Goal: Information Seeking & Learning: Learn about a topic

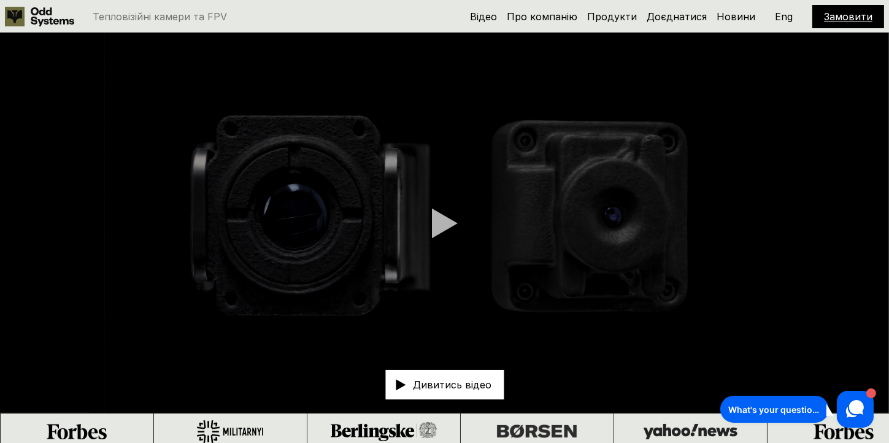
click at [627, 10] on div "Відео Про компанію Продукти Доєднатися Новини Замовити Eng" at bounding box center [677, 16] width 414 height 23
click at [625, 20] on link "Продукти" at bounding box center [612, 16] width 50 height 12
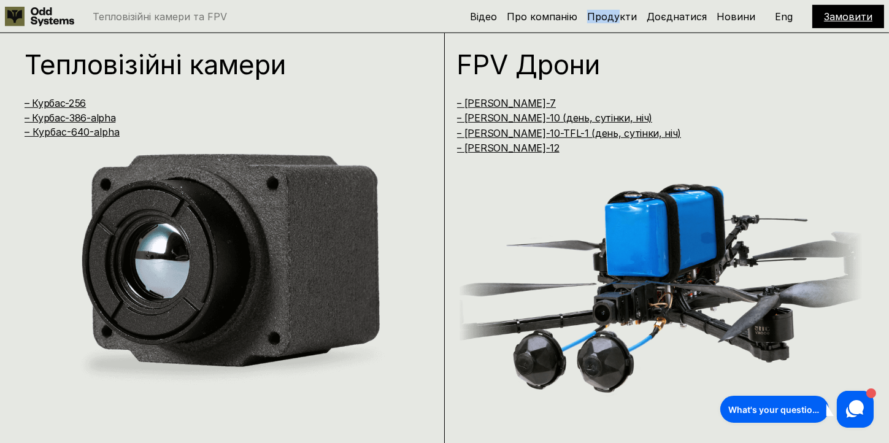
scroll to position [893, 0]
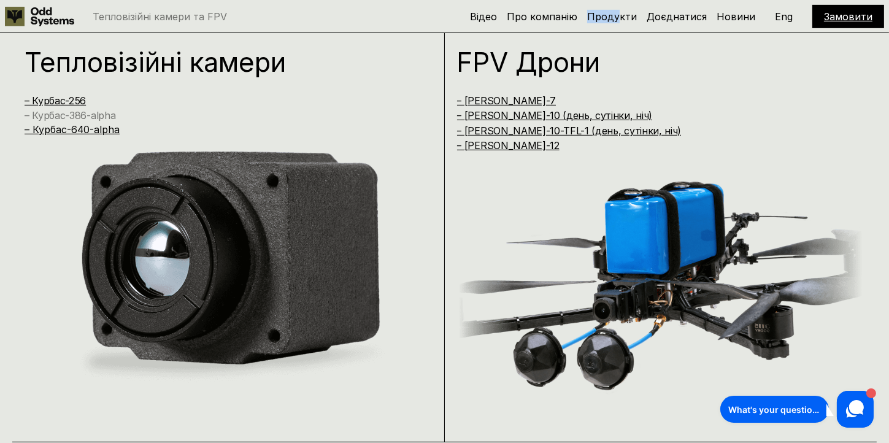
click at [99, 117] on link "– Курбас-386-alpha" at bounding box center [70, 115] width 91 height 12
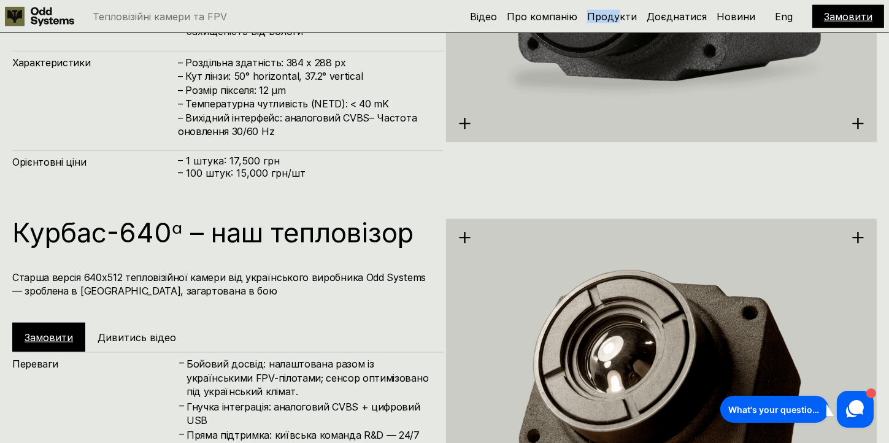
scroll to position [2074, 0]
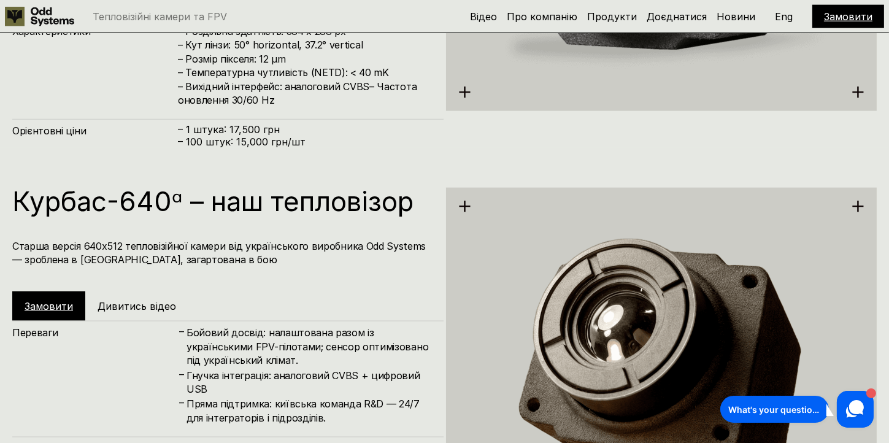
click at [138, 305] on h5 "Дивитись відео" at bounding box center [137, 305] width 79 height 13
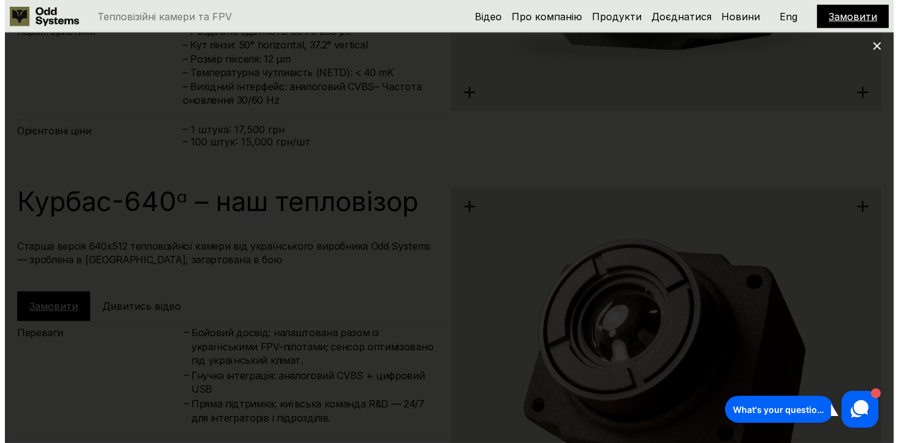
scroll to position [2060, 0]
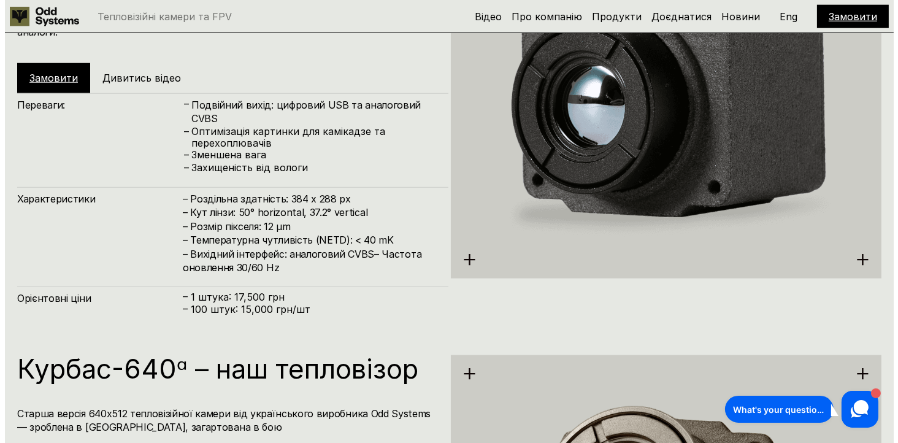
scroll to position [1800, 0]
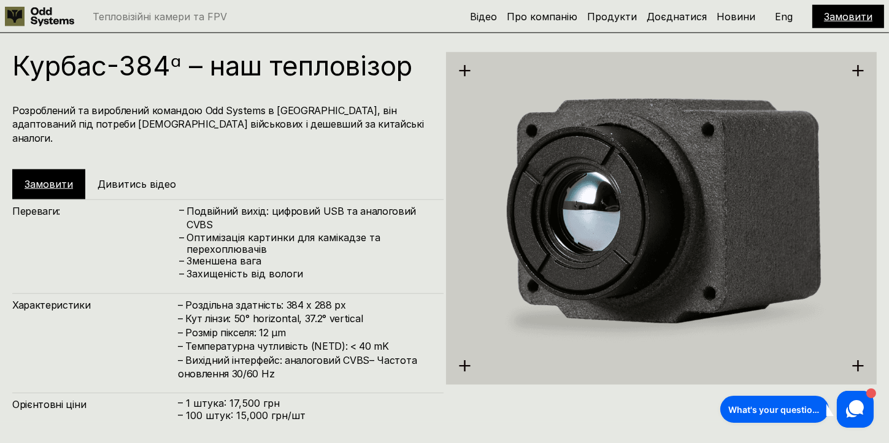
click at [125, 177] on h5 "Дивитись відео" at bounding box center [137, 183] width 79 height 13
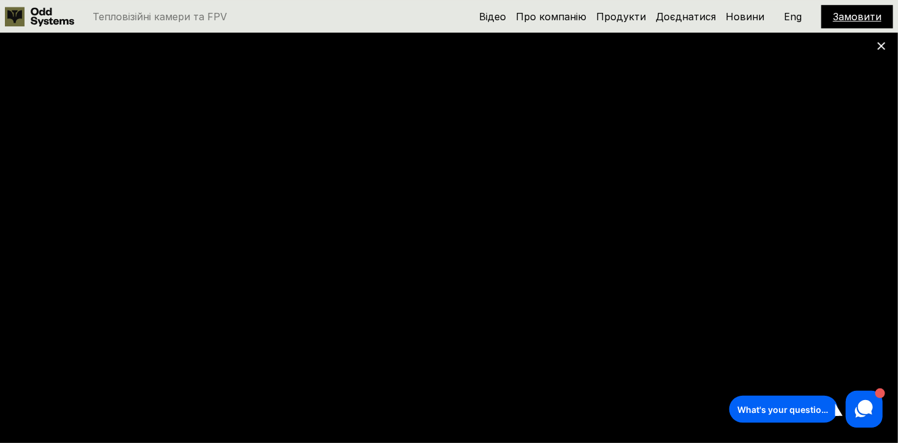
click at [762, 391] on div "What's your question? 1" at bounding box center [805, 408] width 153 height 37
